Goal: Task Accomplishment & Management: Manage account settings

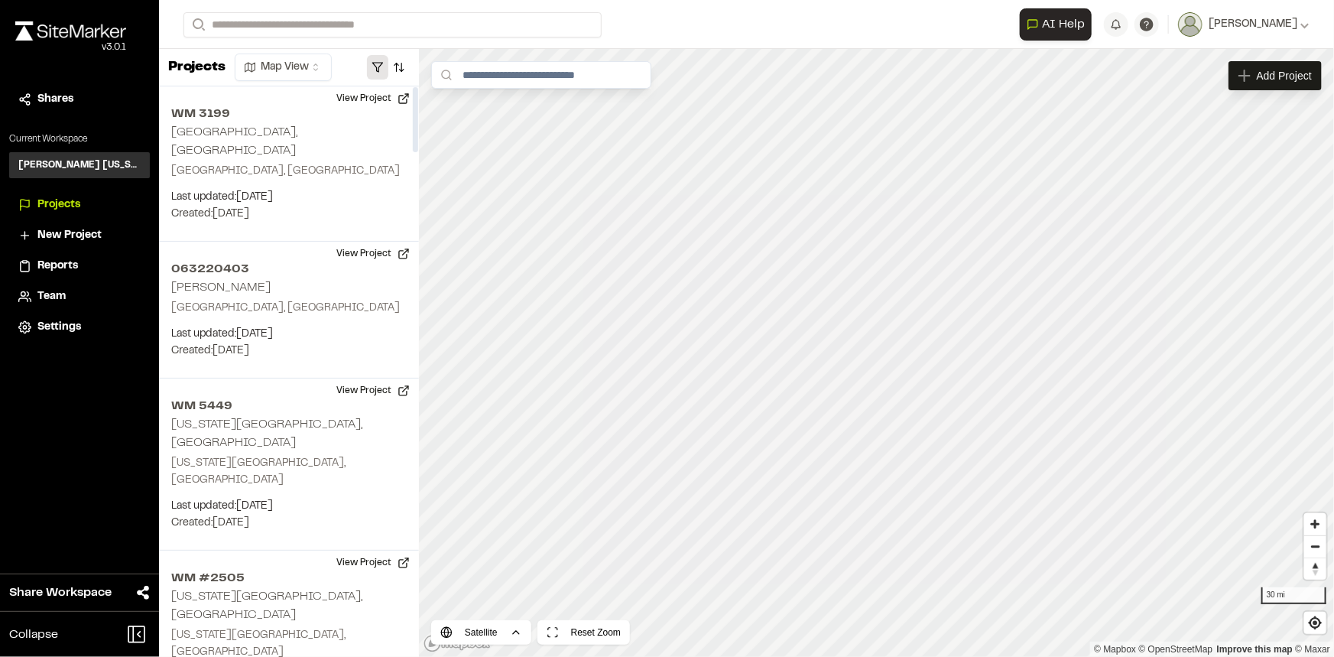
click at [378, 70] on button "button" at bounding box center [377, 67] width 21 height 24
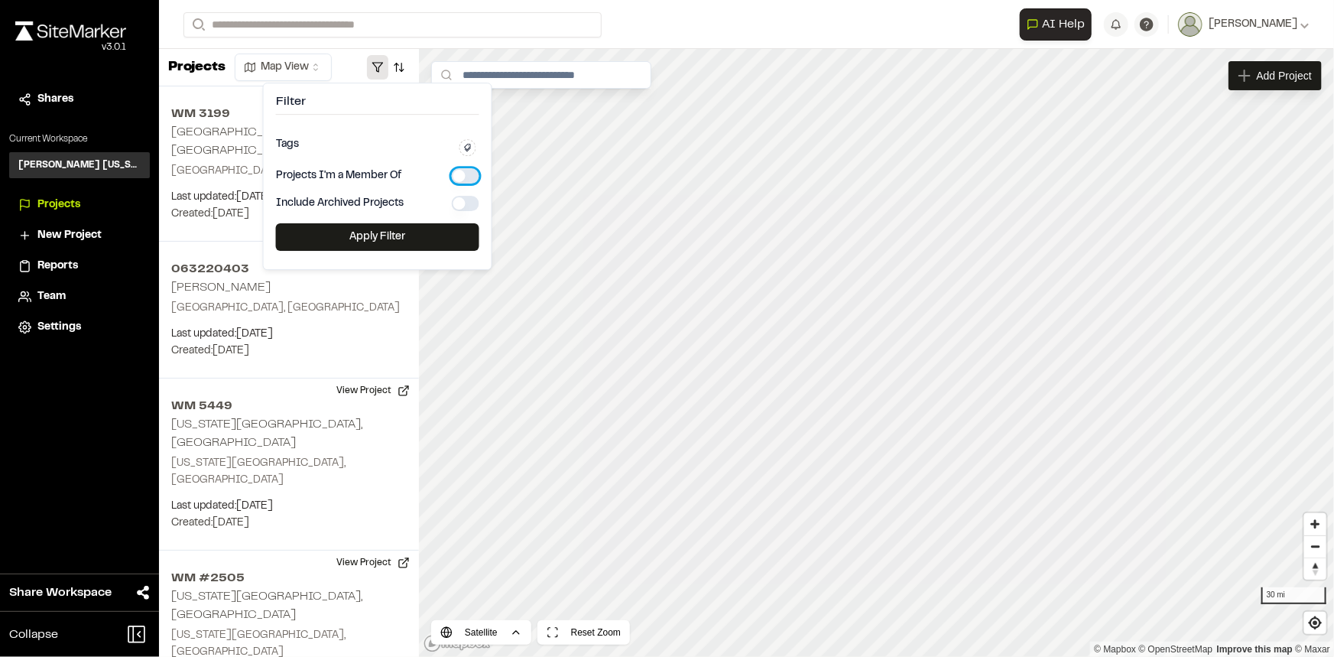
click at [462, 174] on button "button" at bounding box center [466, 175] width 28 height 15
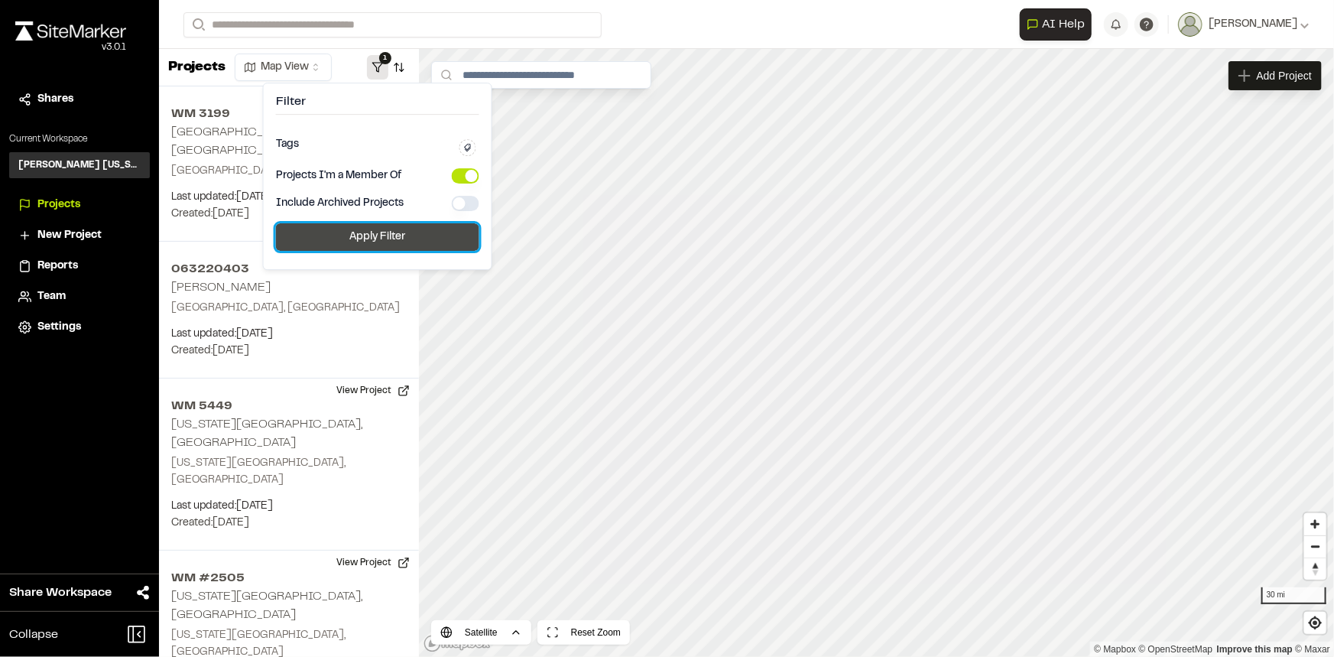
click at [412, 232] on button "Apply Filter" at bounding box center [377, 237] width 203 height 28
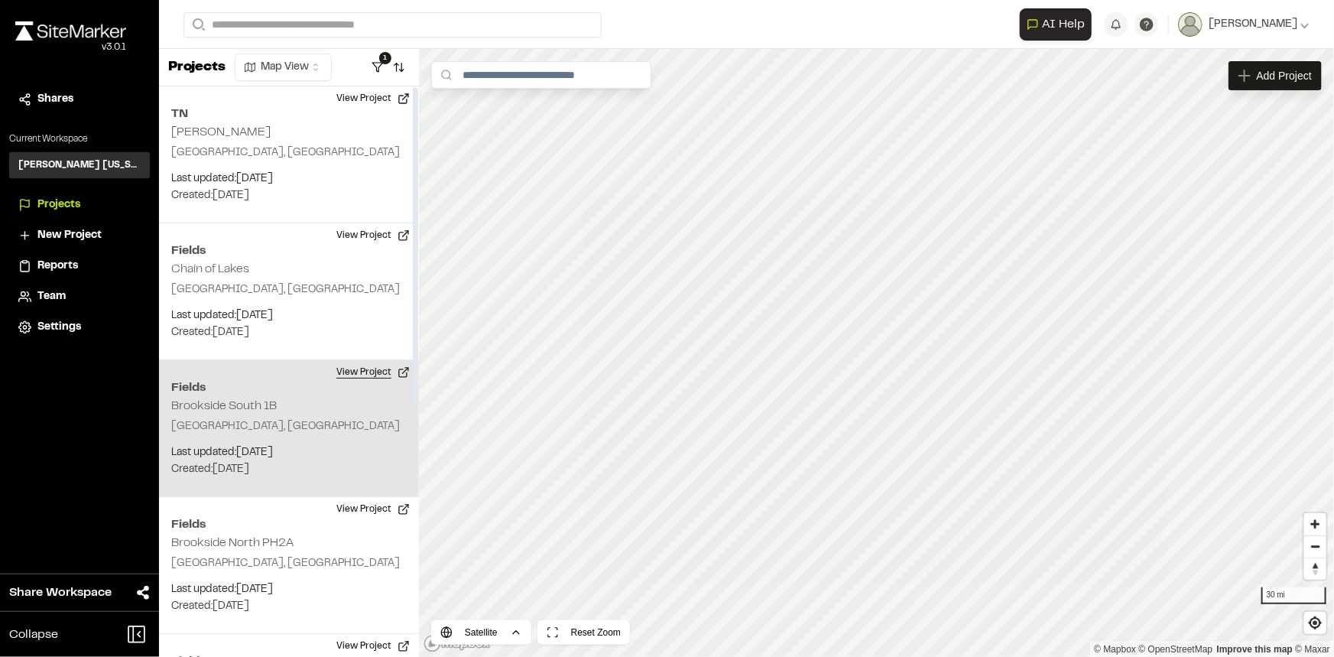
click at [384, 369] on button "View Project" at bounding box center [373, 372] width 92 height 24
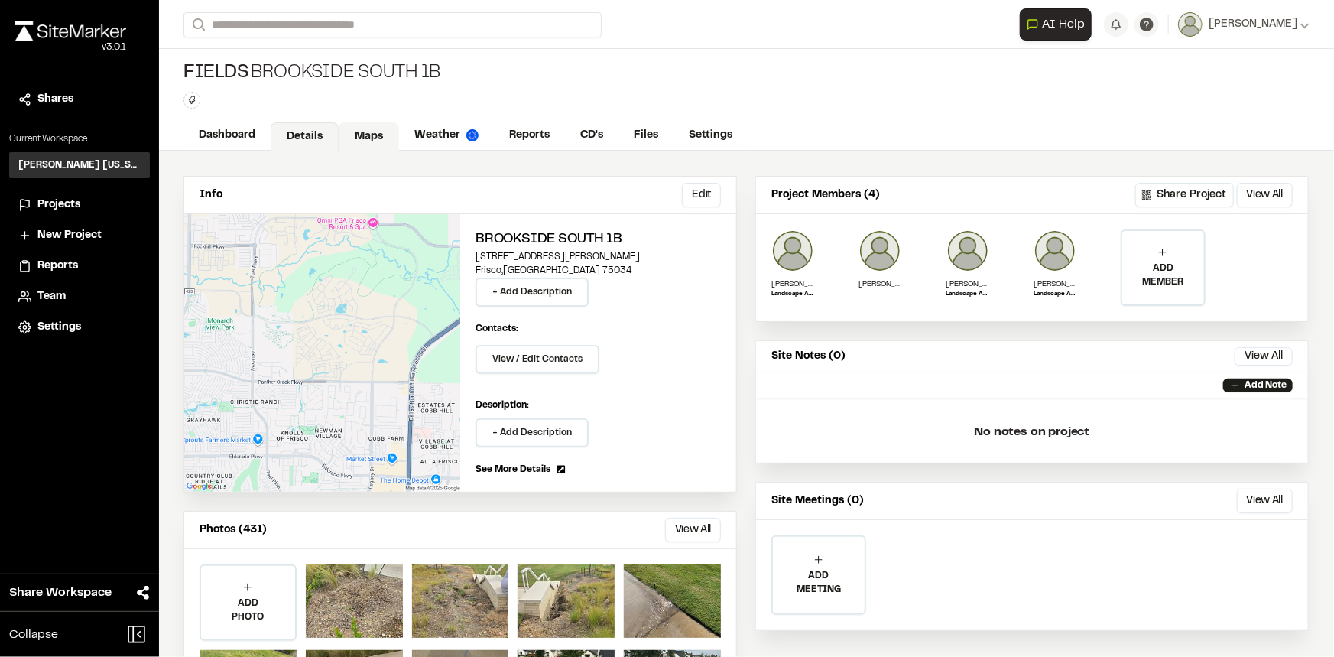
click at [365, 129] on link "Maps" at bounding box center [369, 136] width 60 height 29
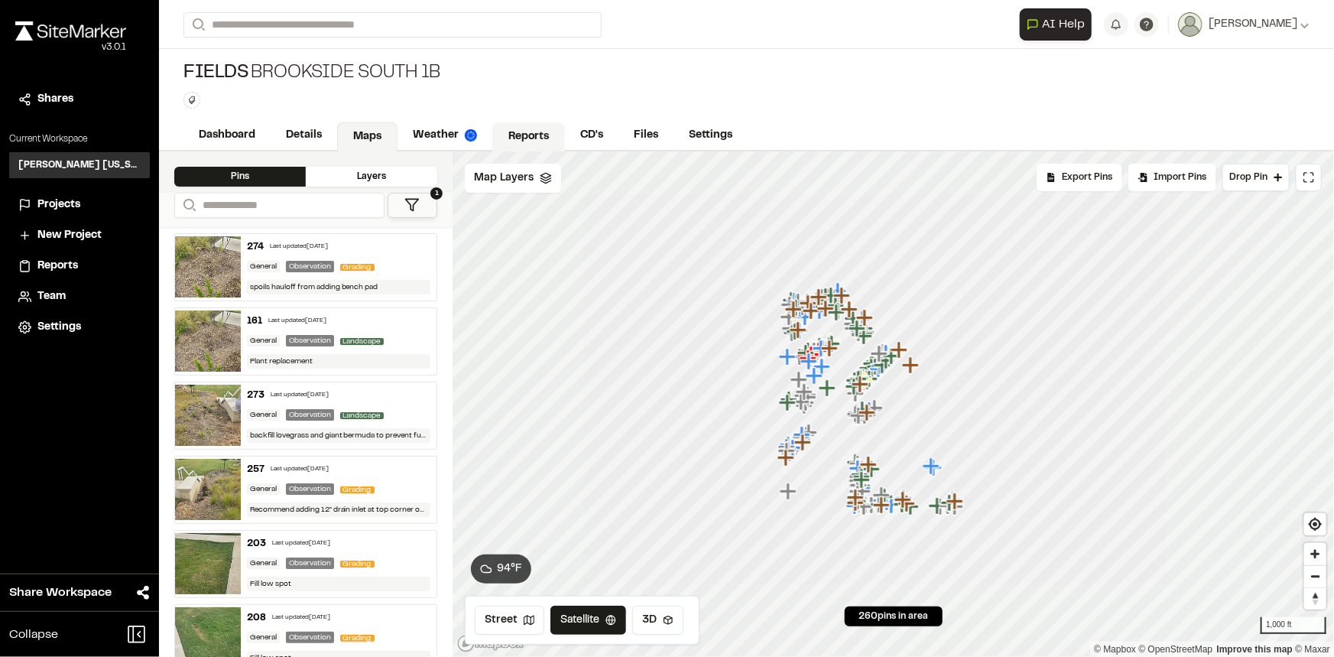
click at [548, 131] on link "Reports" at bounding box center [528, 136] width 73 height 29
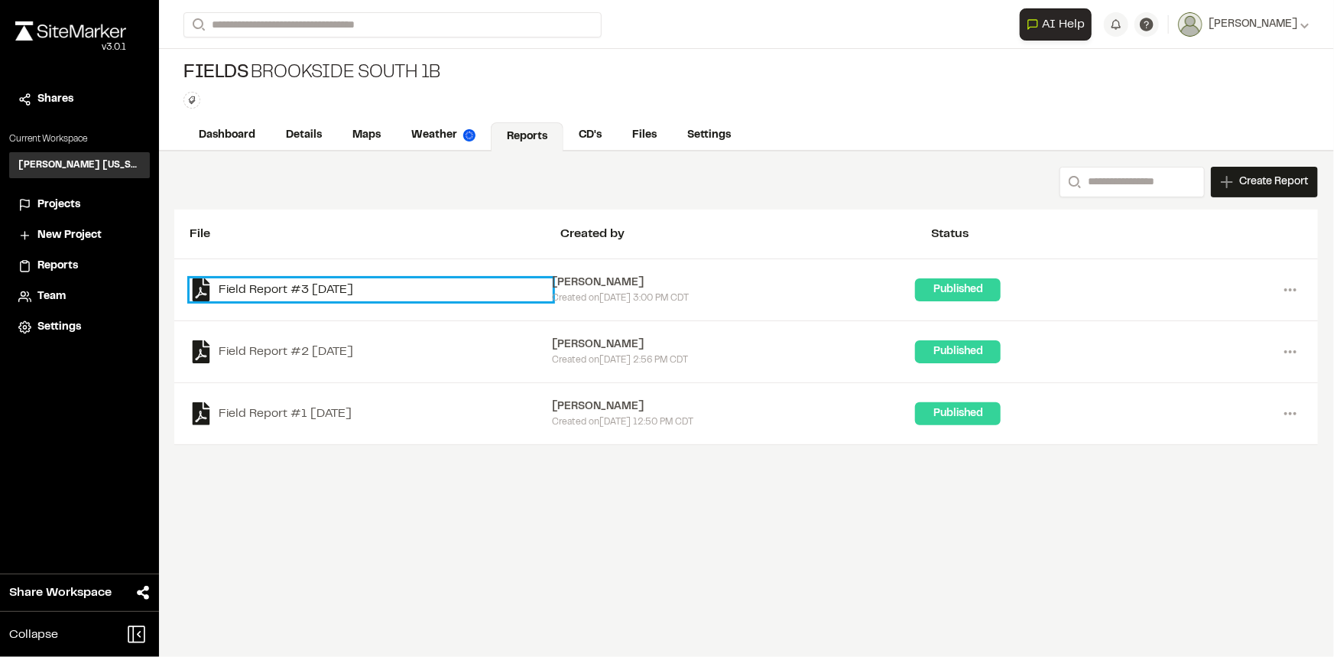
click at [346, 291] on link "Field Report #3 2025-08-05" at bounding box center [371, 289] width 363 height 23
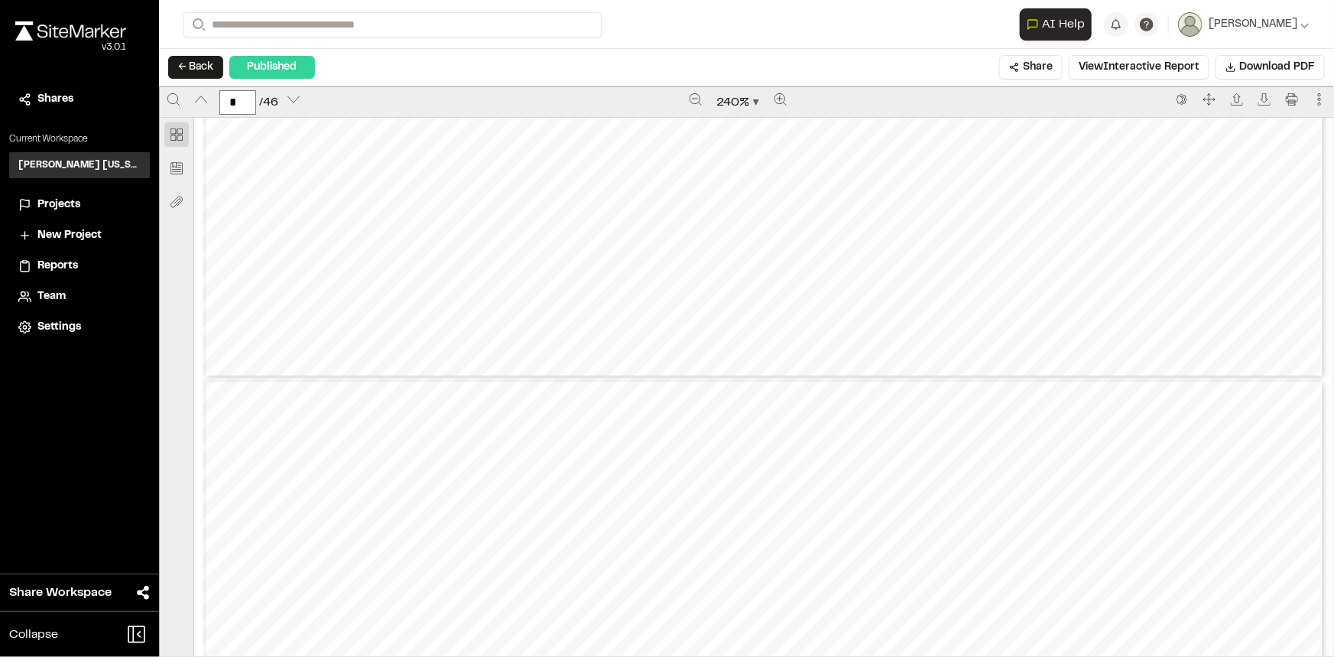
scroll to position [5700, 0]
type input "*"
click at [207, 54] on div "← Back Published Share View Interactive Report Download PDF" at bounding box center [746, 67] width 1175 height 37
click at [206, 63] on button "← Back" at bounding box center [195, 67] width 55 height 23
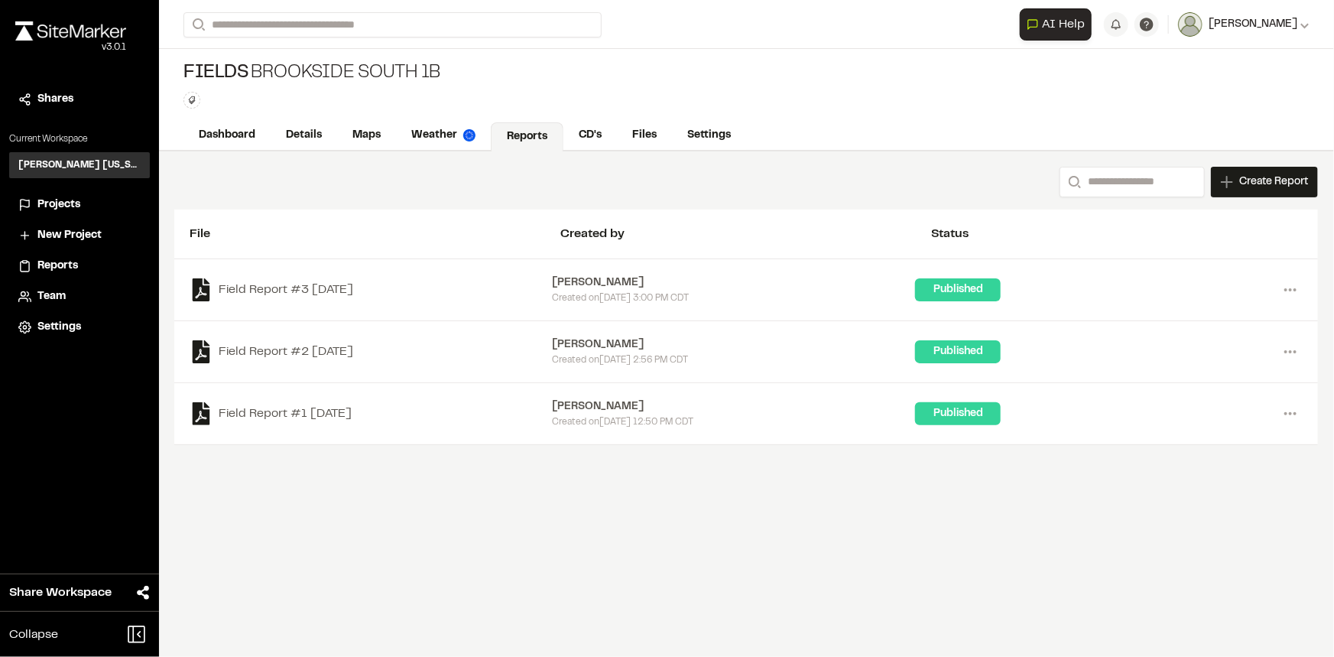
click at [1292, 24] on span "[PERSON_NAME]" at bounding box center [1253, 24] width 89 height 17
click at [1211, 125] on link "Sign Out" at bounding box center [1242, 127] width 133 height 23
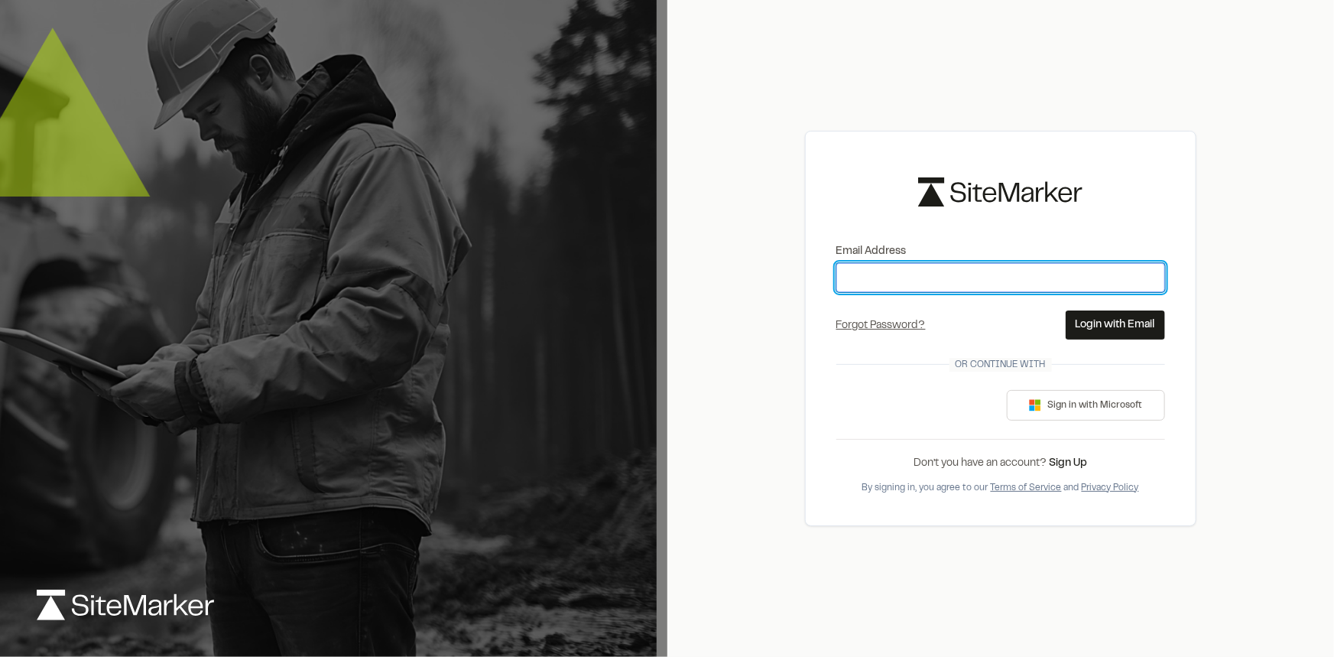
click at [987, 275] on input "Email Address" at bounding box center [1001, 277] width 329 height 29
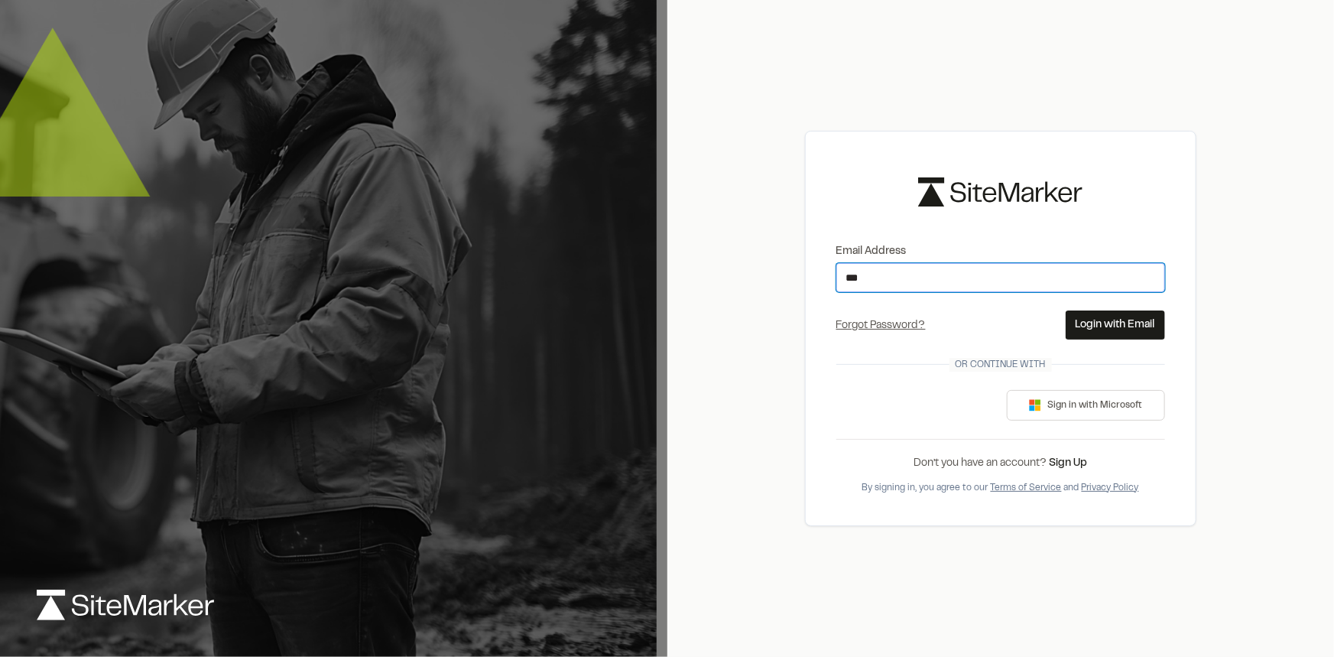
type input "**********"
click at [1098, 322] on button "Login with Email" at bounding box center [1115, 324] width 99 height 29
